Goal: Check status: Check status

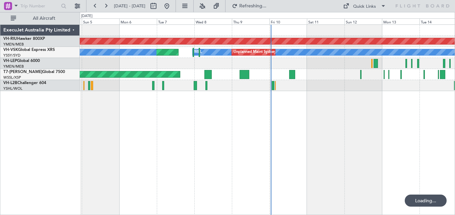
click at [107, 5] on button at bounding box center [105, 6] width 11 height 11
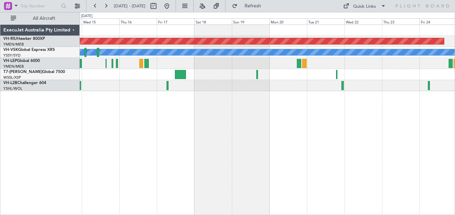
click at [107, 5] on button at bounding box center [105, 6] width 11 height 11
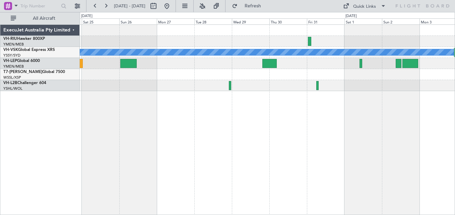
click at [107, 5] on button at bounding box center [105, 6] width 11 height 11
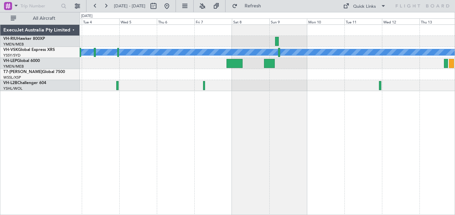
click at [116, 83] on div "MEL" at bounding box center [267, 119] width 375 height 191
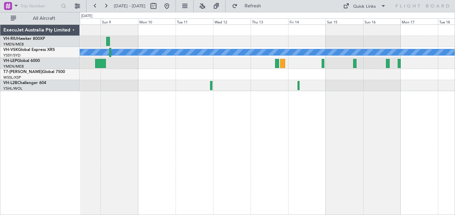
click at [211, 87] on div at bounding box center [267, 85] width 375 height 11
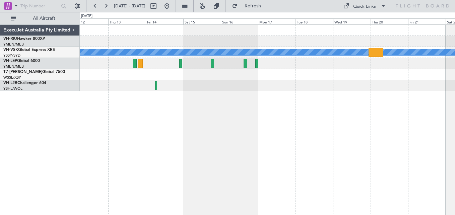
click at [186, 88] on div at bounding box center [267, 85] width 375 height 11
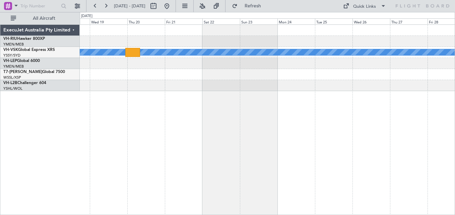
click at [170, 88] on div "MEL" at bounding box center [267, 119] width 375 height 191
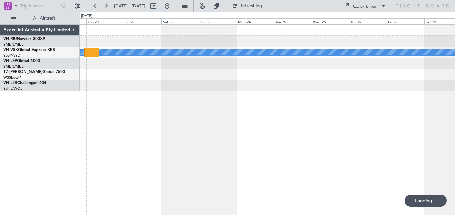
click at [211, 88] on div at bounding box center [267, 85] width 375 height 11
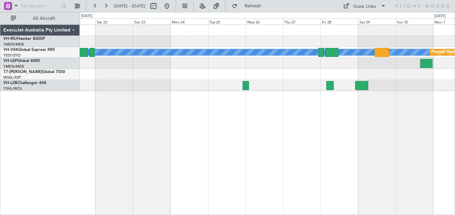
click at [193, 86] on div at bounding box center [267, 85] width 375 height 11
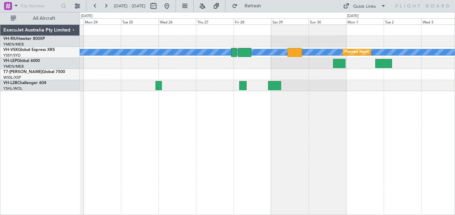
click at [239, 83] on div at bounding box center [267, 85] width 375 height 11
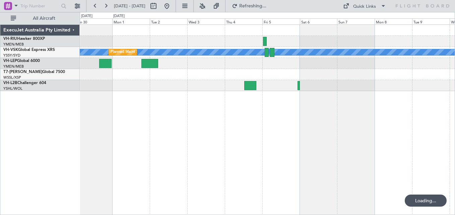
click at [214, 85] on div at bounding box center [267, 85] width 375 height 11
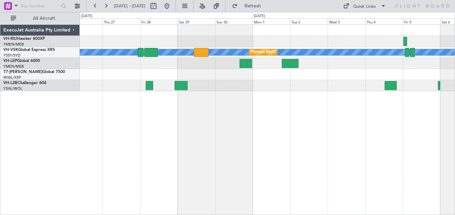
click at [312, 83] on div "[PERSON_NAME] Planned Maint Sydney ([PERSON_NAME] Intl)" at bounding box center [267, 58] width 375 height 66
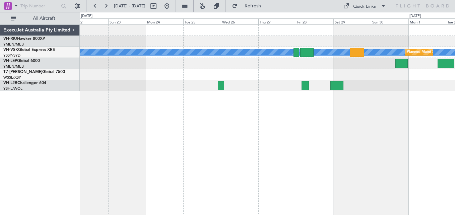
click at [236, 83] on div "[PERSON_NAME] Planned Maint Sydney ([PERSON_NAME] Intl)" at bounding box center [267, 58] width 375 height 66
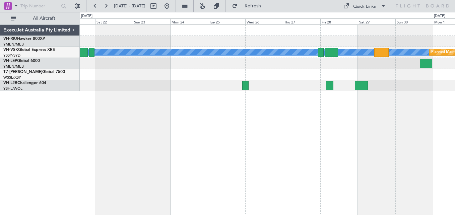
click at [180, 86] on div at bounding box center [267, 85] width 375 height 11
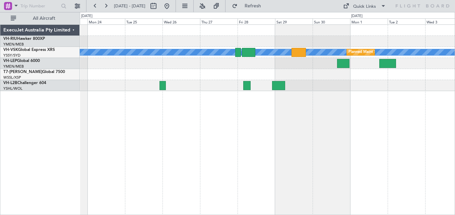
click at [159, 89] on div at bounding box center [267, 85] width 375 height 11
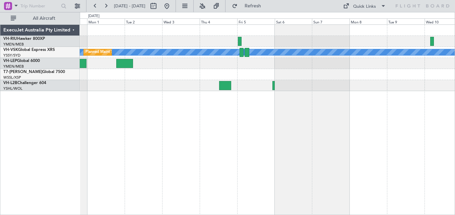
click at [239, 92] on div "[PERSON_NAME] Planned Maint Sydney ([PERSON_NAME] Intl)" at bounding box center [267, 119] width 375 height 191
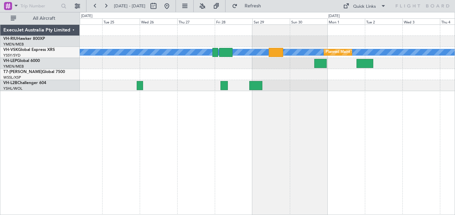
click at [197, 64] on div at bounding box center [267, 63] width 375 height 11
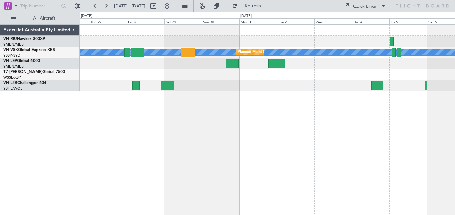
click at [270, 56] on div "[PERSON_NAME] Planned Maint Sydney ([PERSON_NAME] Intl)" at bounding box center [267, 52] width 375 height 11
